Goal: Information Seeking & Learning: Learn about a topic

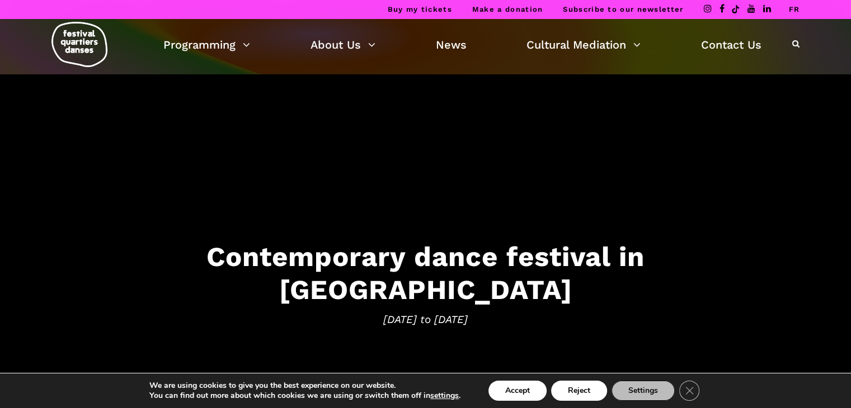
click at [795, 12] on link "FR" at bounding box center [793, 9] width 11 height 8
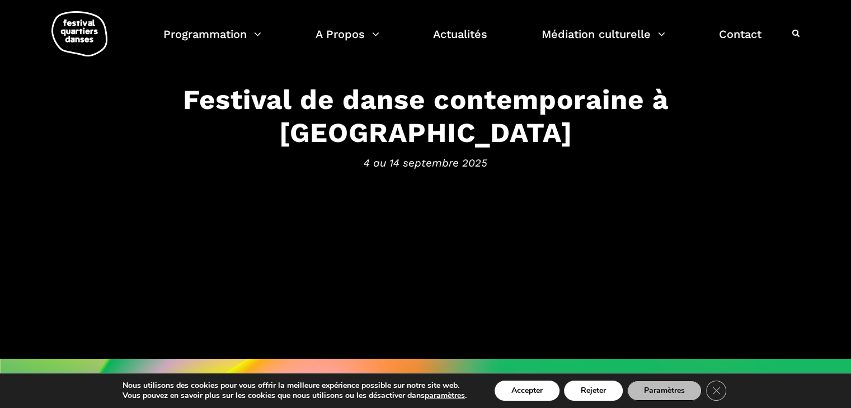
scroll to position [94, 0]
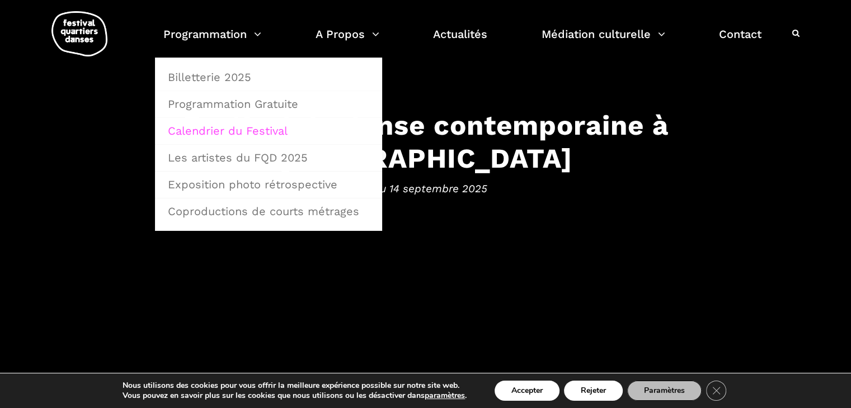
click at [257, 135] on link "Calendrier du Festival" at bounding box center [268, 131] width 215 height 26
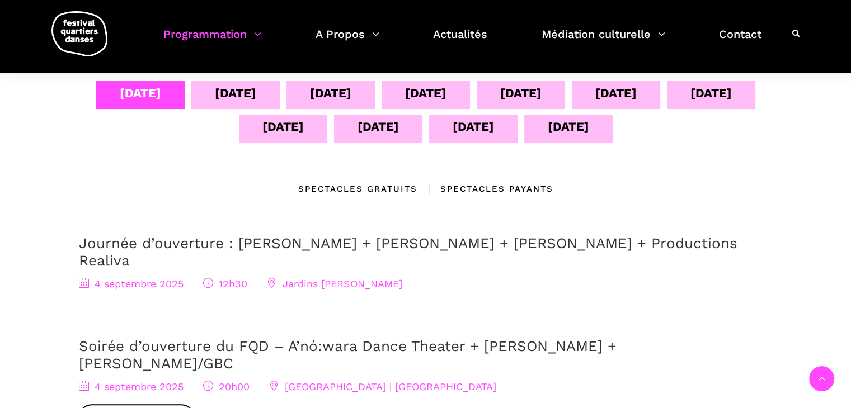
scroll to position [248, 0]
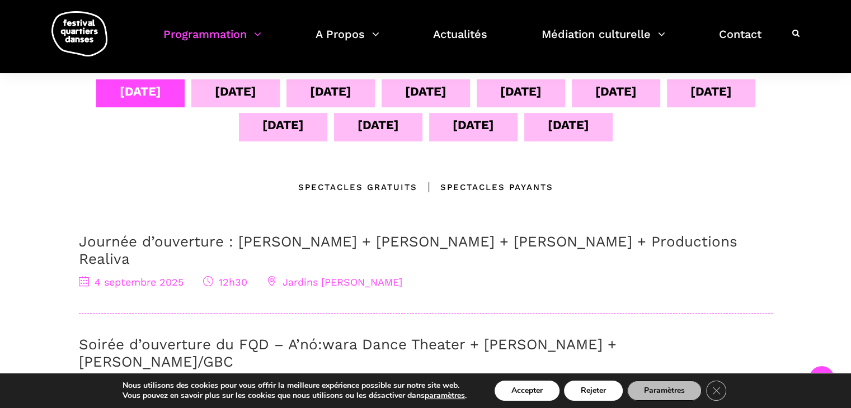
click at [212, 81] on div "[DATE]" at bounding box center [235, 93] width 88 height 28
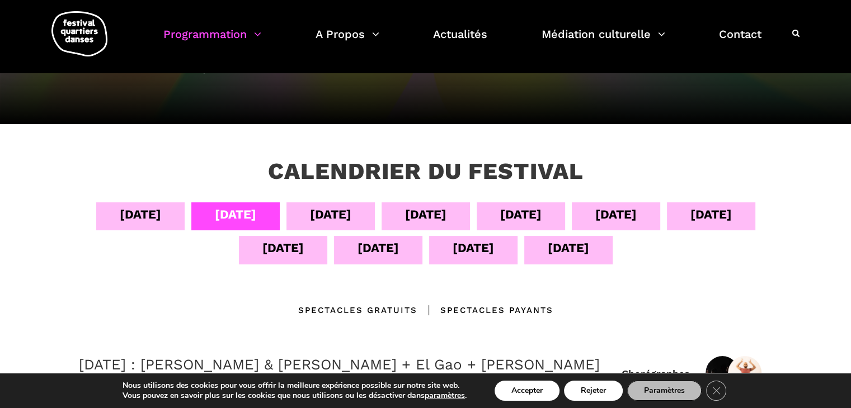
scroll to position [123, 0]
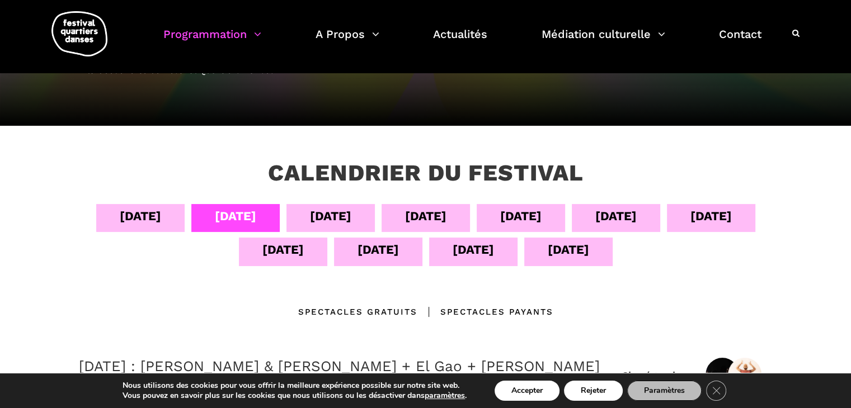
click at [326, 211] on div "[DATE]" at bounding box center [330, 216] width 41 height 20
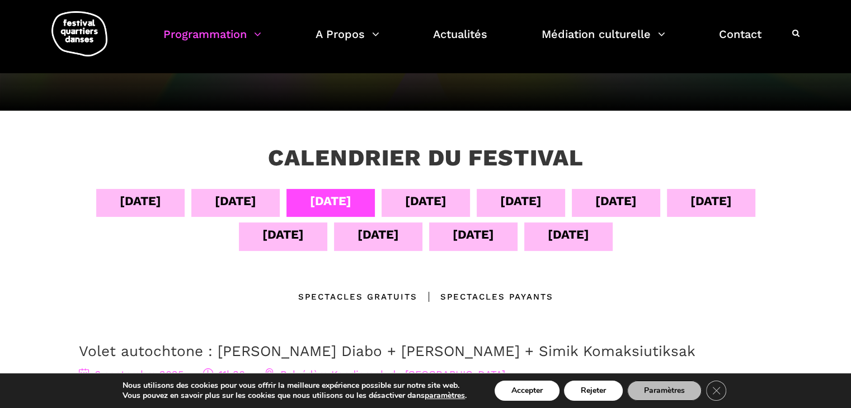
scroll to position [136, 0]
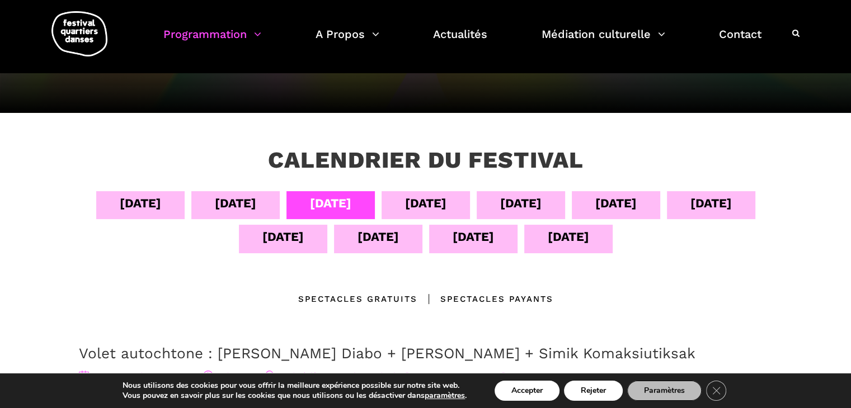
click at [401, 209] on div "[DATE]" at bounding box center [425, 205] width 88 height 28
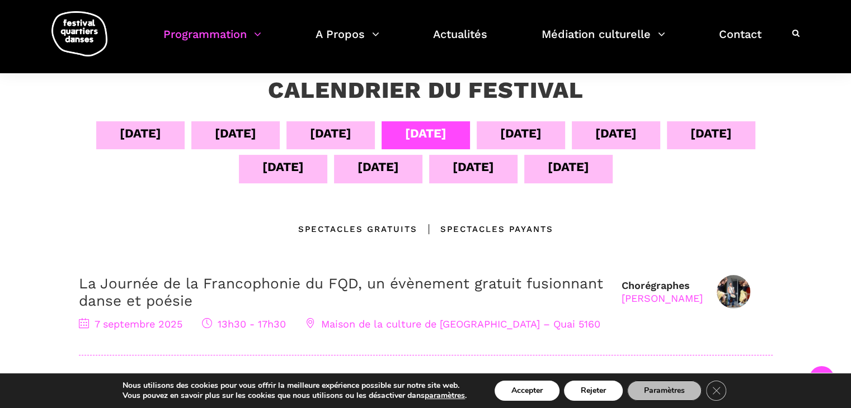
scroll to position [208, 0]
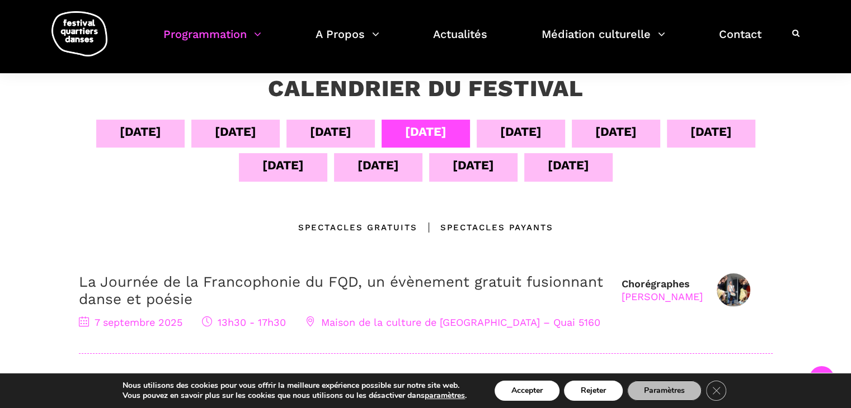
click at [530, 134] on div "[DATE]" at bounding box center [520, 132] width 41 height 20
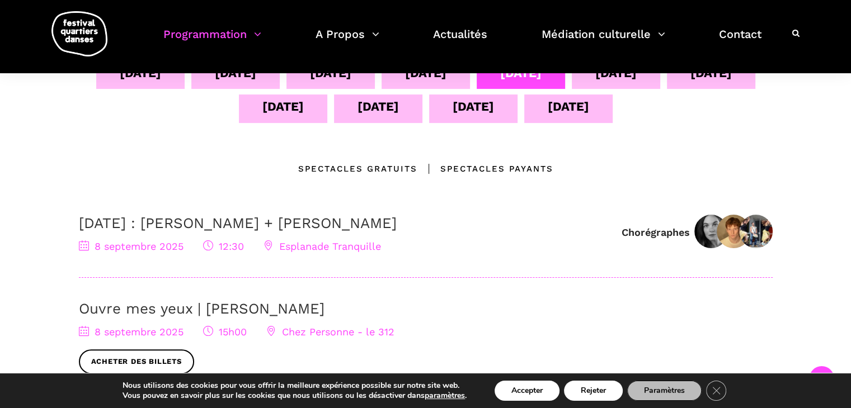
scroll to position [0, 0]
